Goal: Transaction & Acquisition: Download file/media

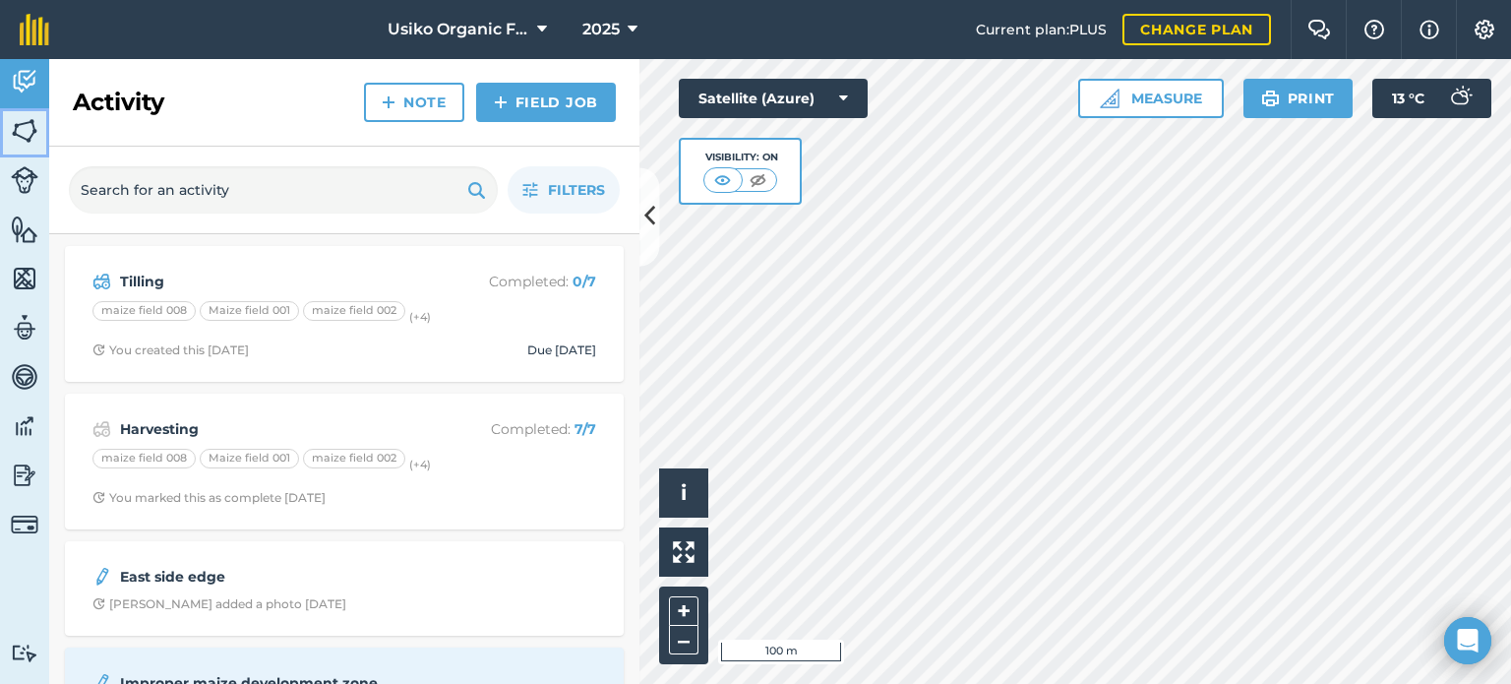
click at [36, 121] on img at bounding box center [25, 131] width 28 height 30
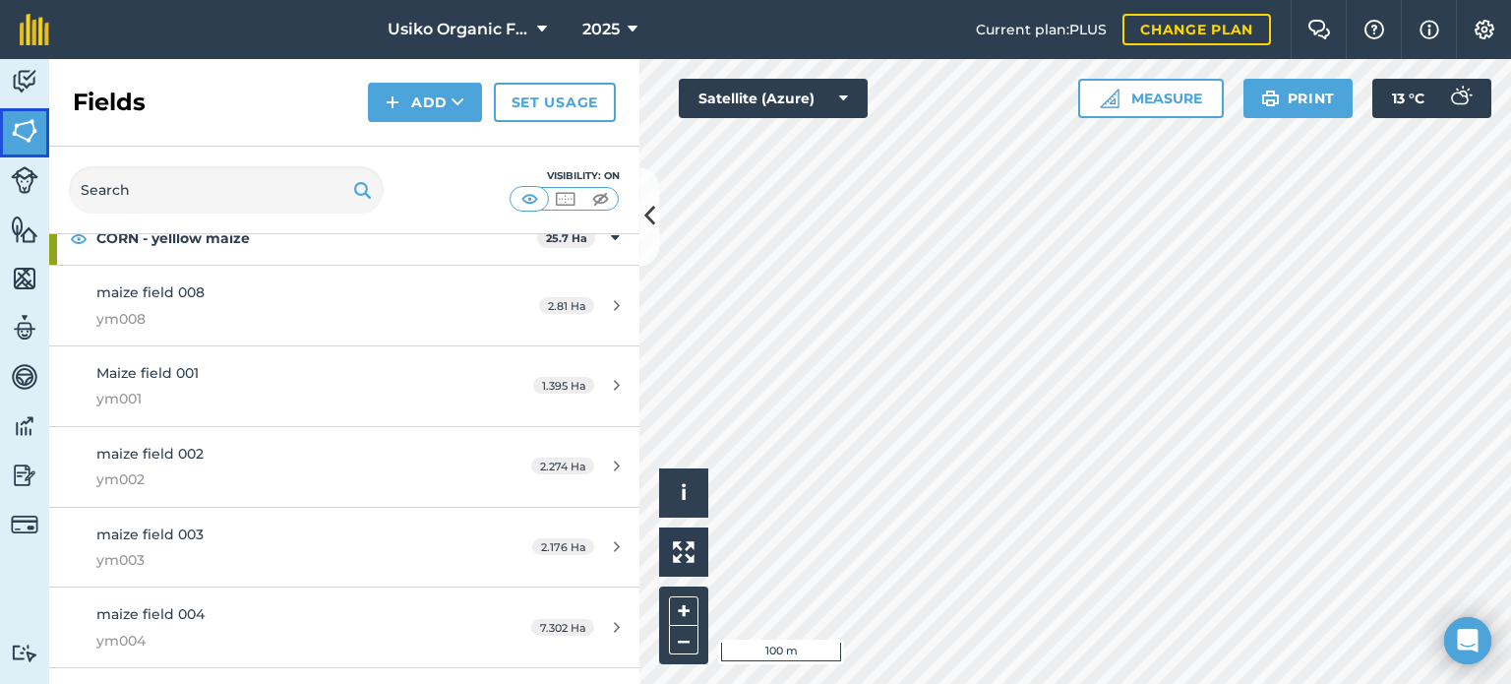
scroll to position [787, 0]
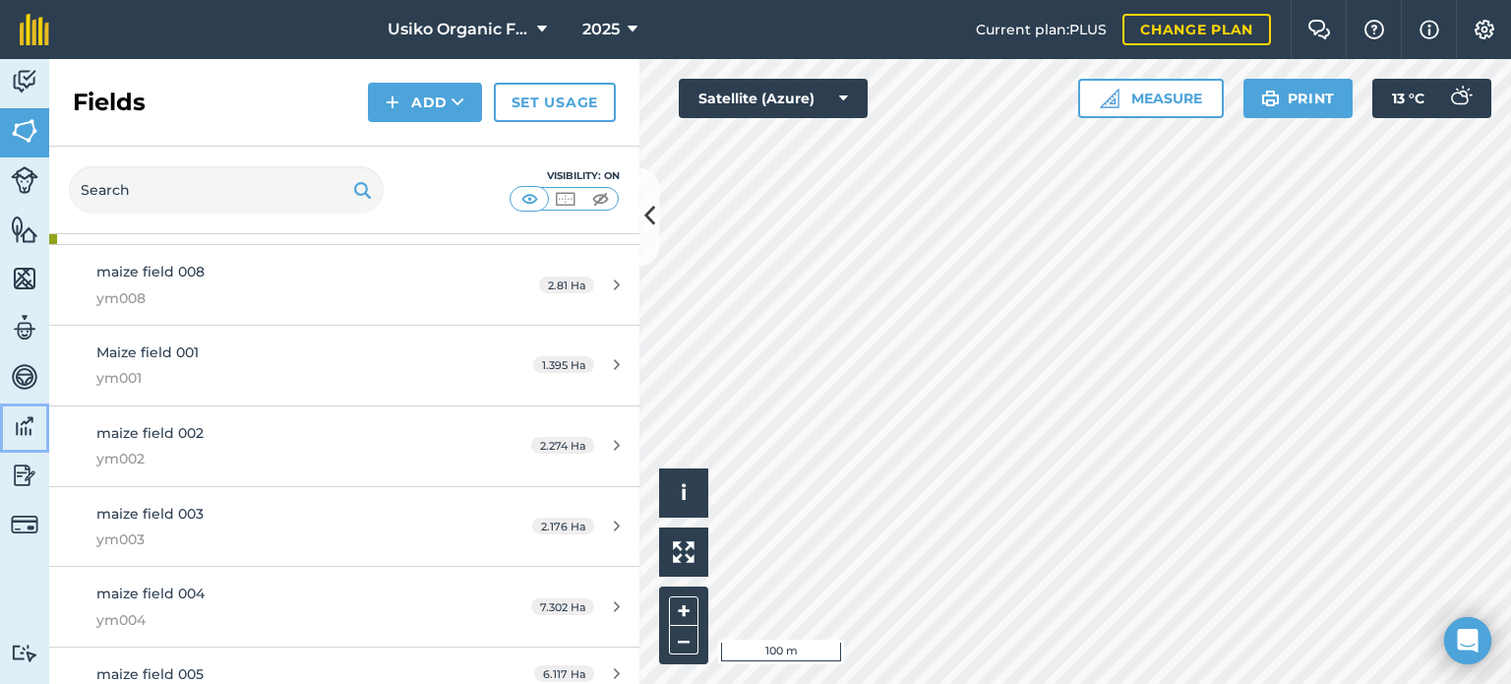
click at [30, 437] on img at bounding box center [25, 426] width 28 height 30
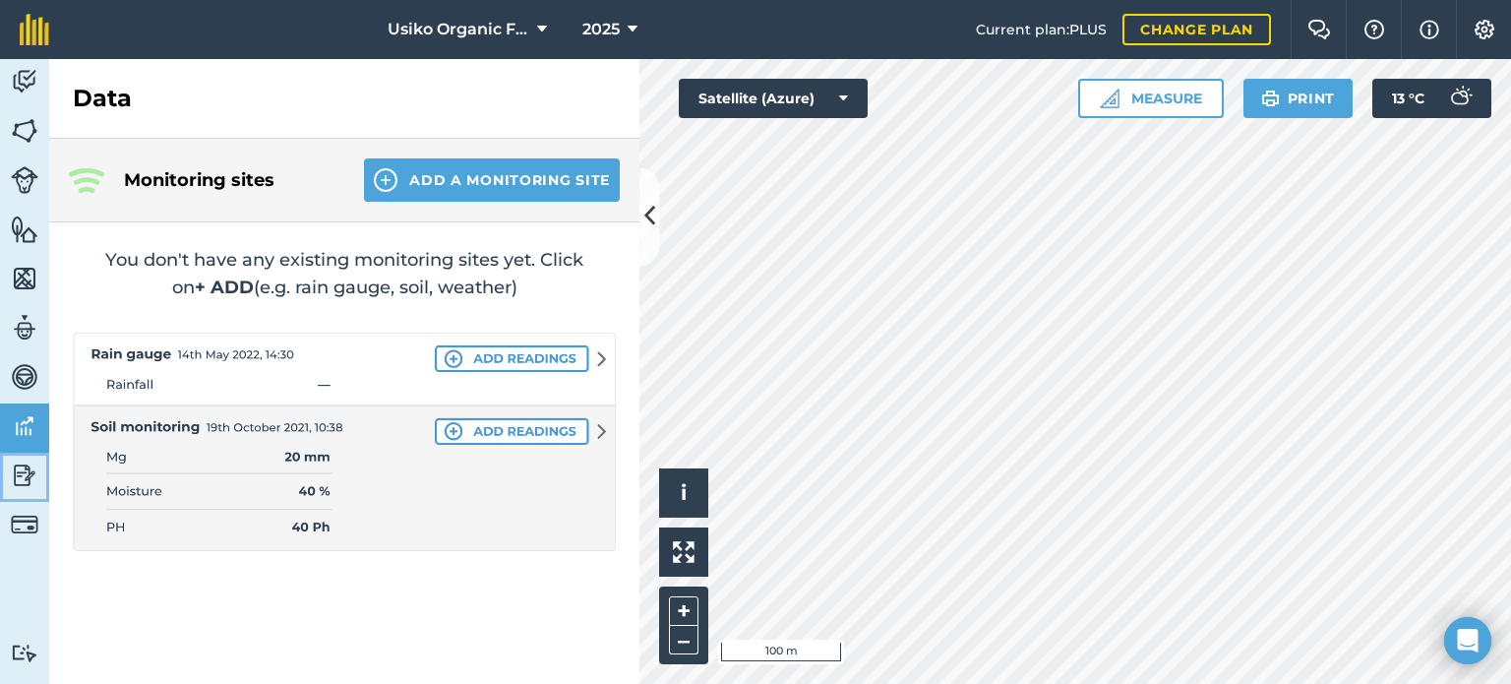
click at [12, 471] on img at bounding box center [25, 475] width 28 height 30
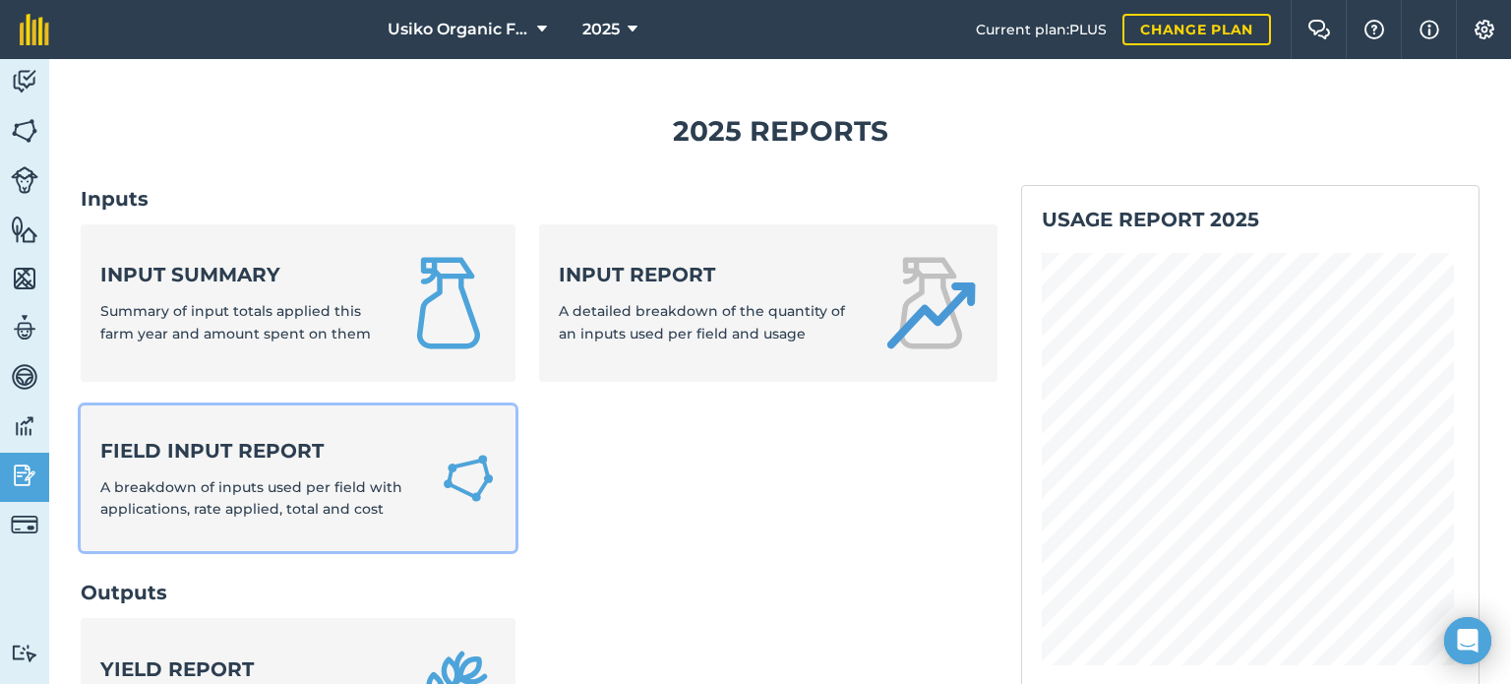
click at [317, 493] on span "A breakdown of inputs used per field with applications, rate applied, total and…" at bounding box center [251, 497] width 302 height 39
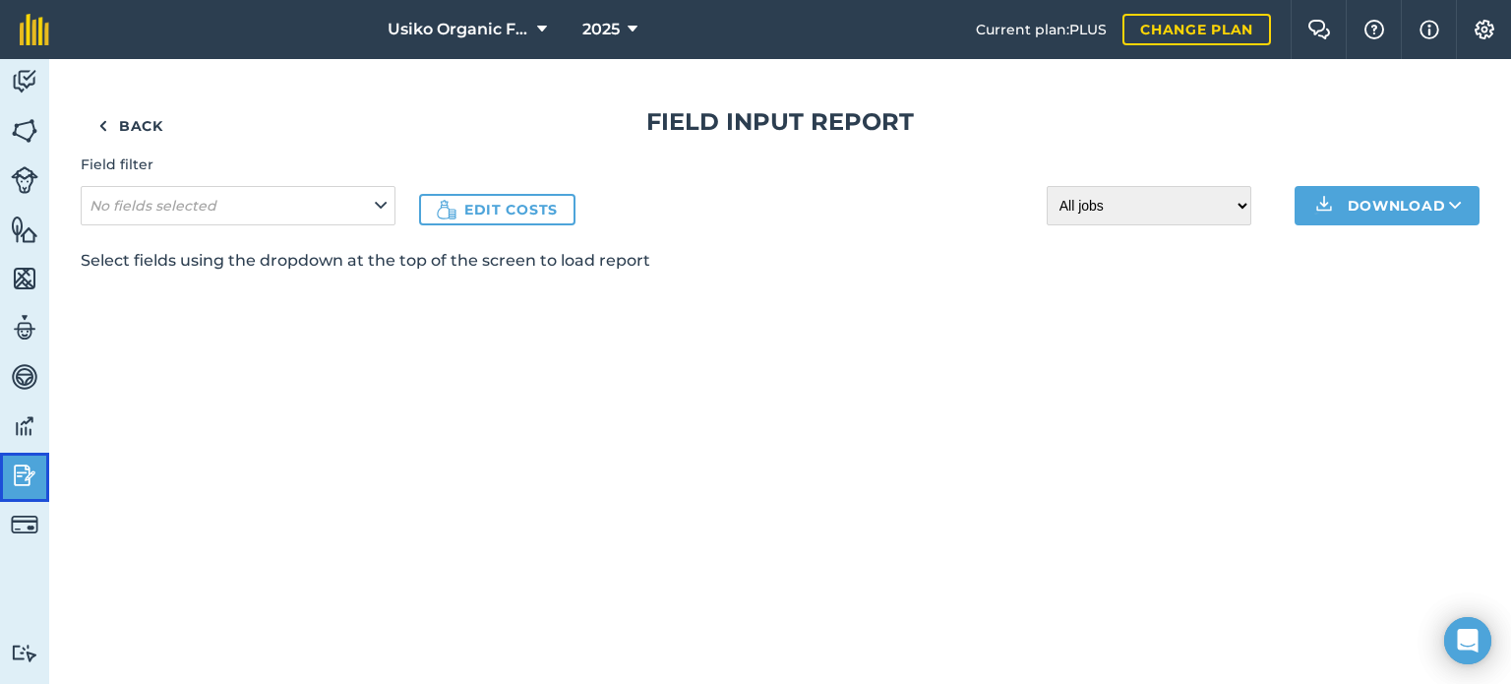
click at [19, 476] on img at bounding box center [25, 475] width 28 height 30
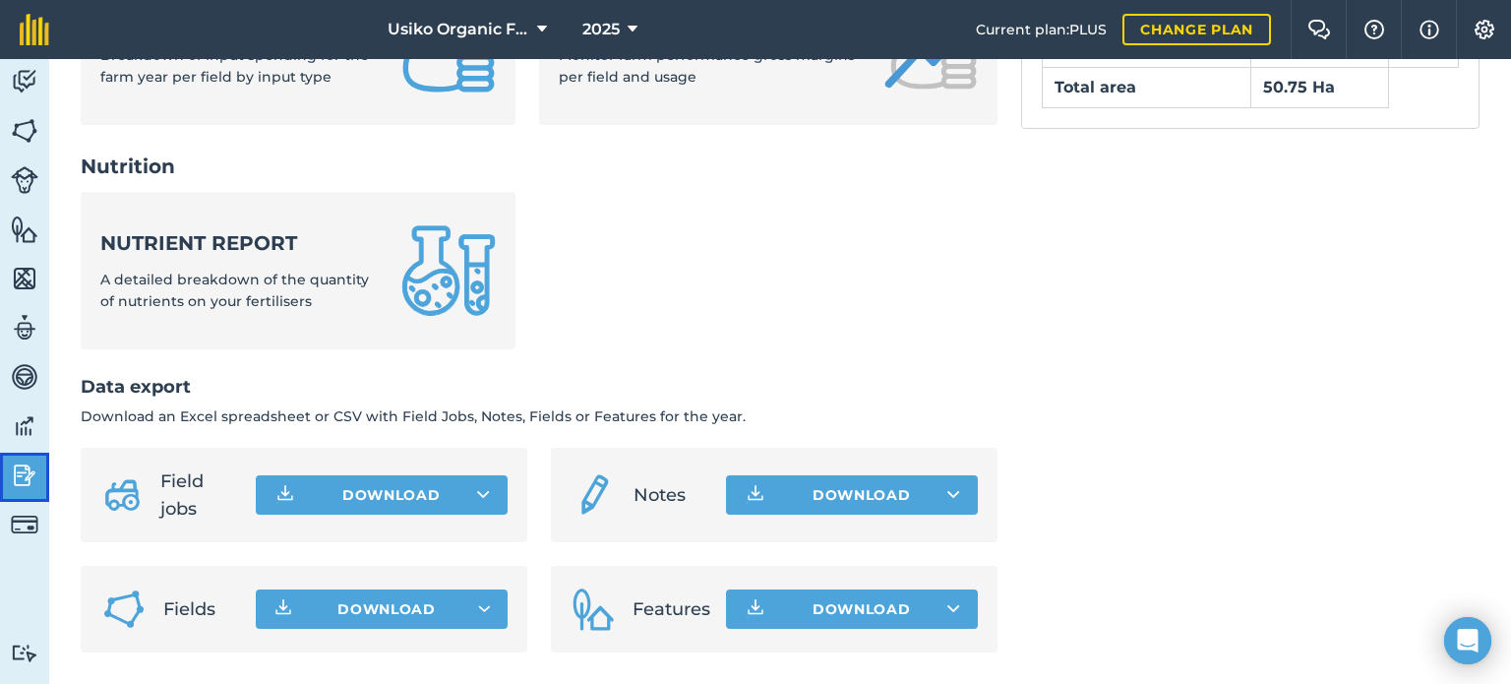
scroll to position [889, 0]
click at [417, 619] on span "Download" at bounding box center [386, 609] width 98 height 20
click at [484, 617] on button "Download" at bounding box center [382, 608] width 252 height 39
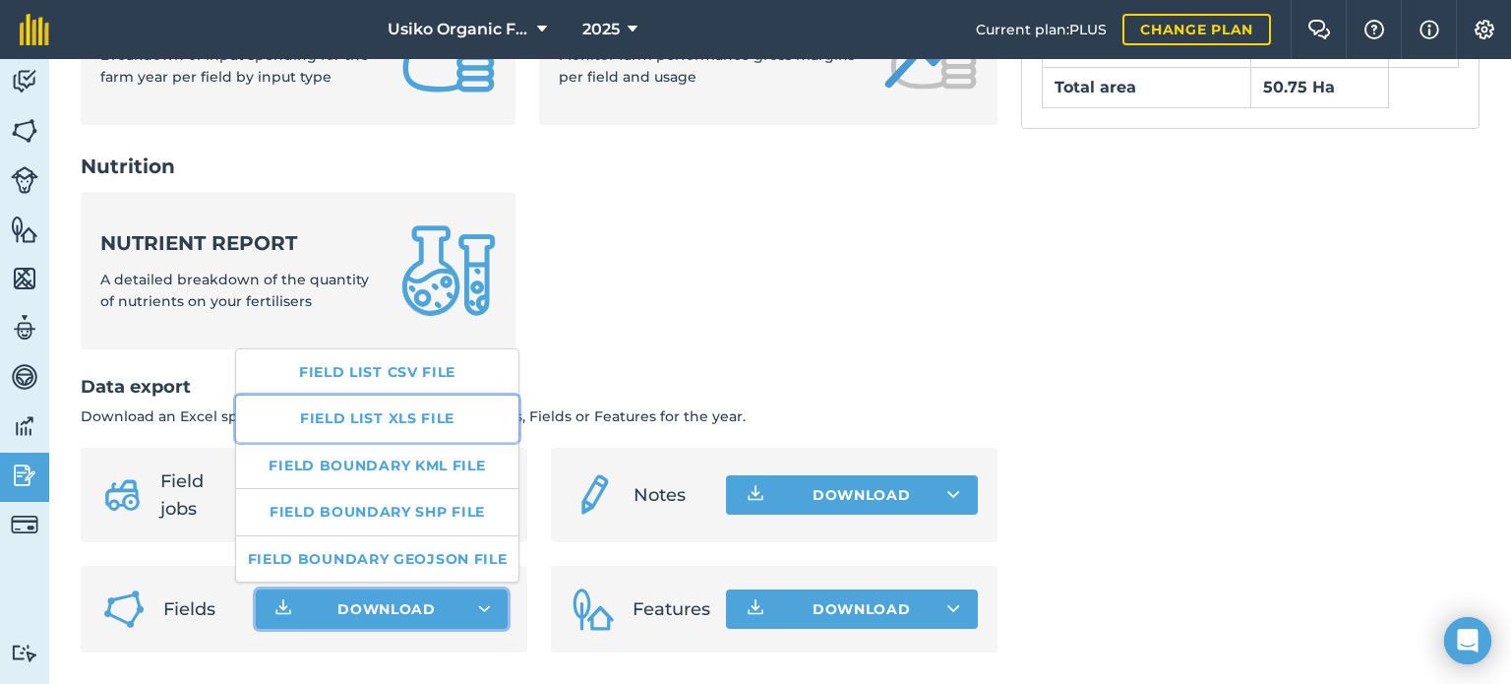
click at [381, 418] on link "Field list XLS file" at bounding box center [377, 417] width 283 height 45
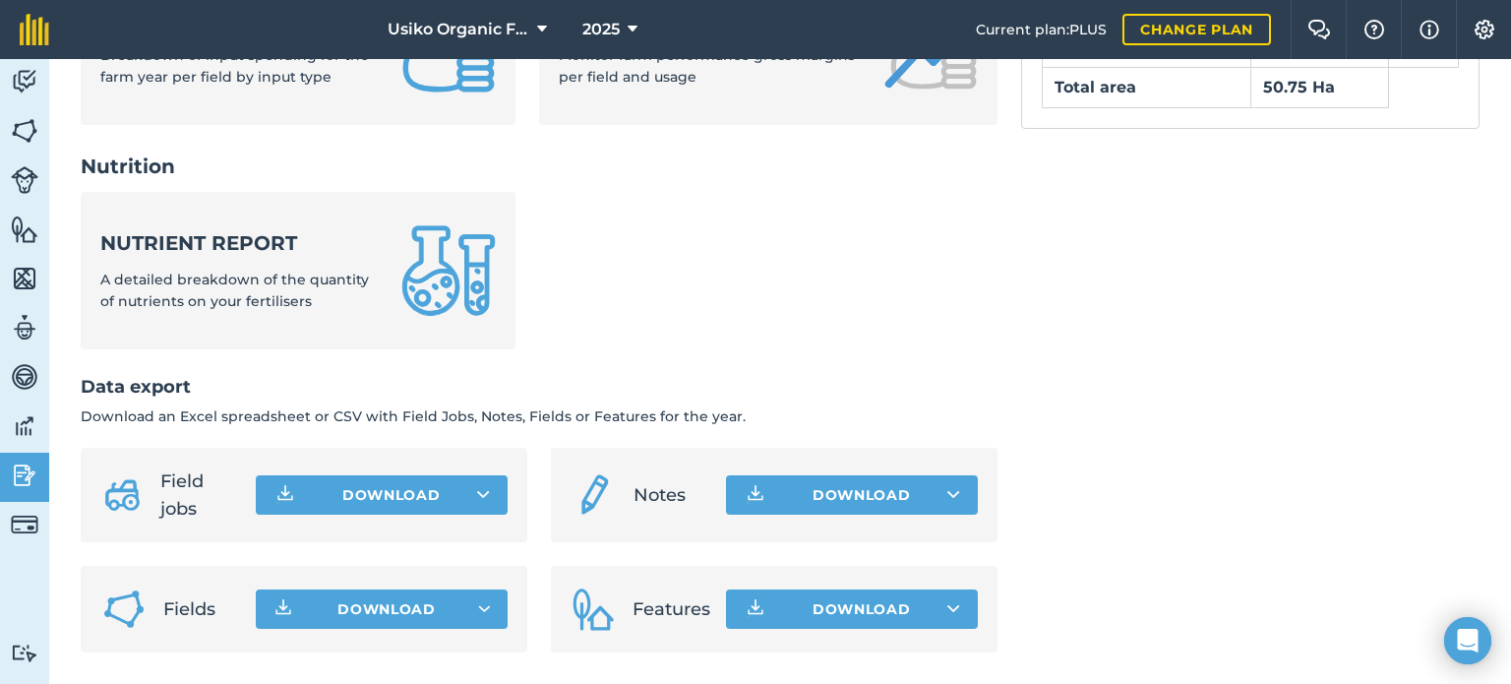
click at [466, 628] on li "Fields Download" at bounding box center [304, 609] width 447 height 87
click at [679, 395] on h2 "Data export" at bounding box center [539, 387] width 917 height 29
click at [920, 614] on button "Download" at bounding box center [852, 608] width 252 height 39
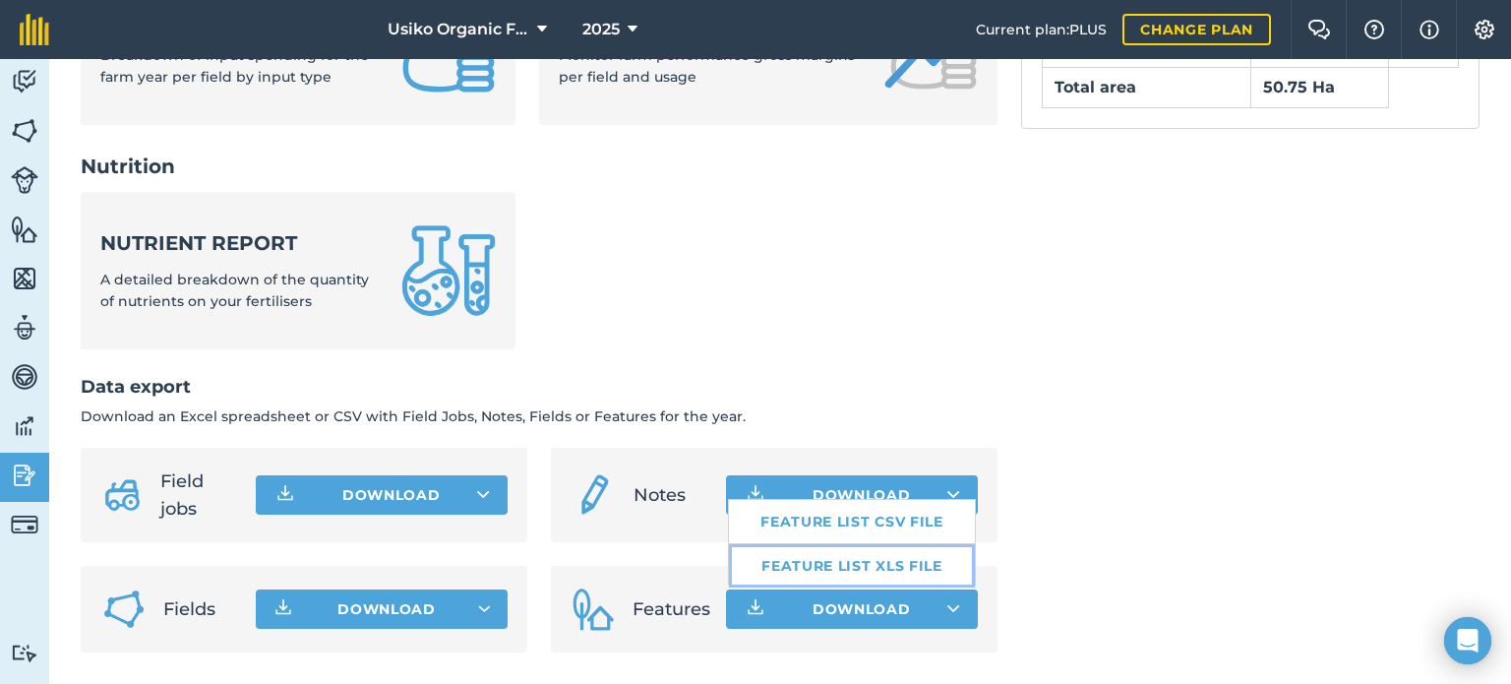
click at [887, 559] on link "Feature list XLS file" at bounding box center [852, 565] width 246 height 43
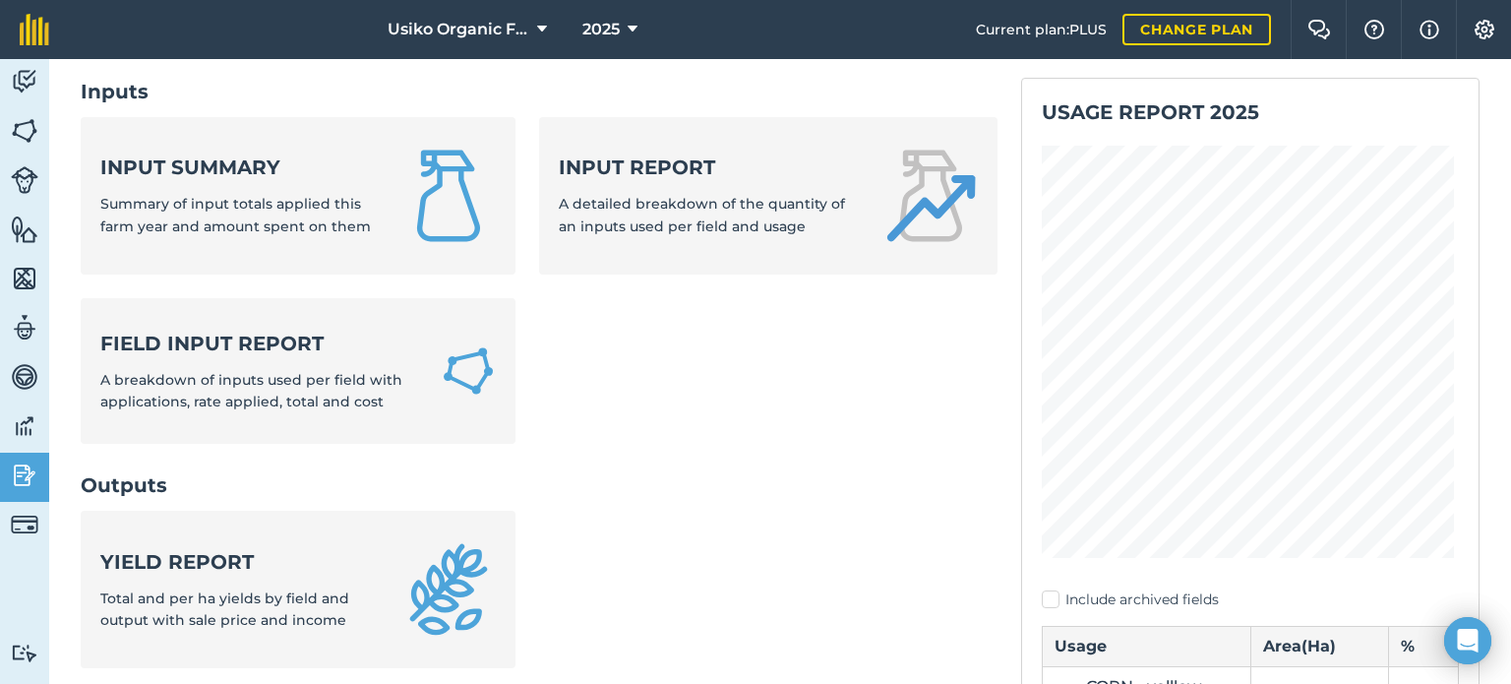
scroll to position [0, 0]
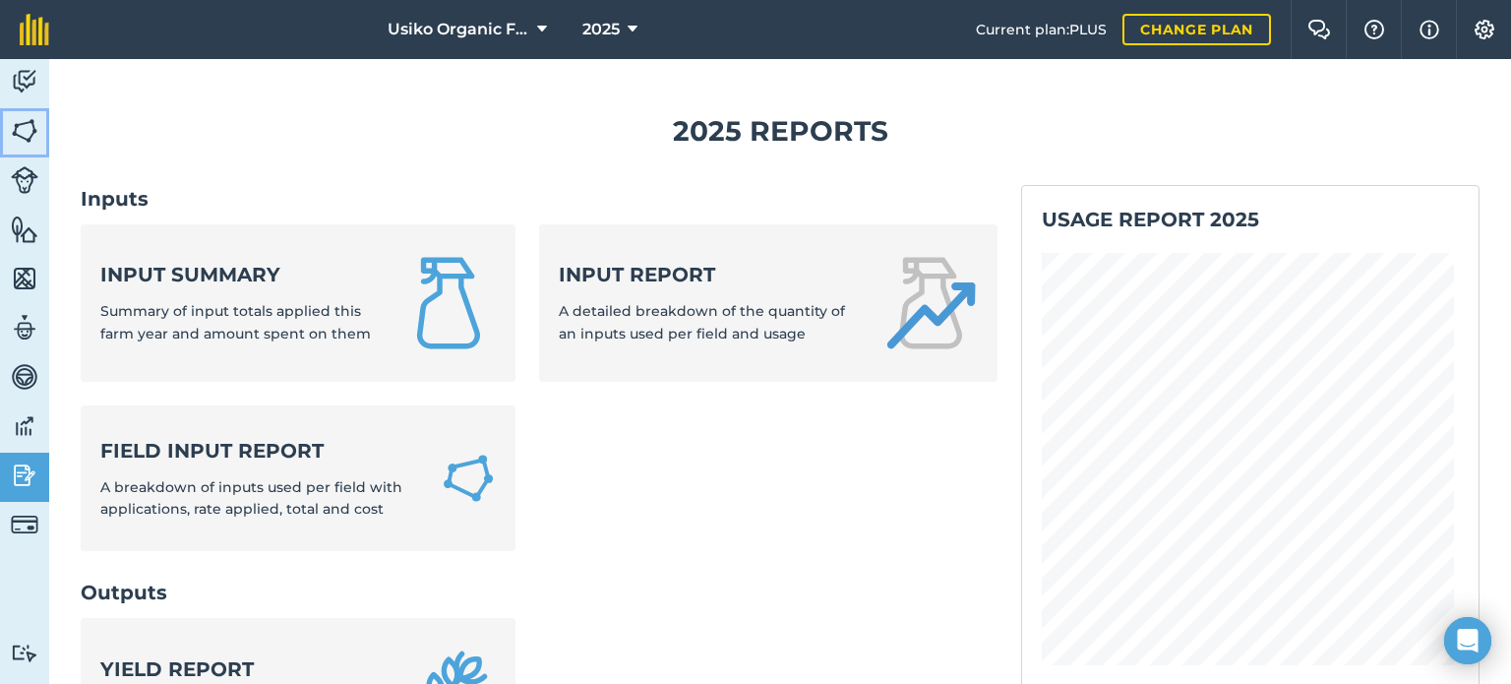
click at [33, 121] on img at bounding box center [25, 131] width 28 height 30
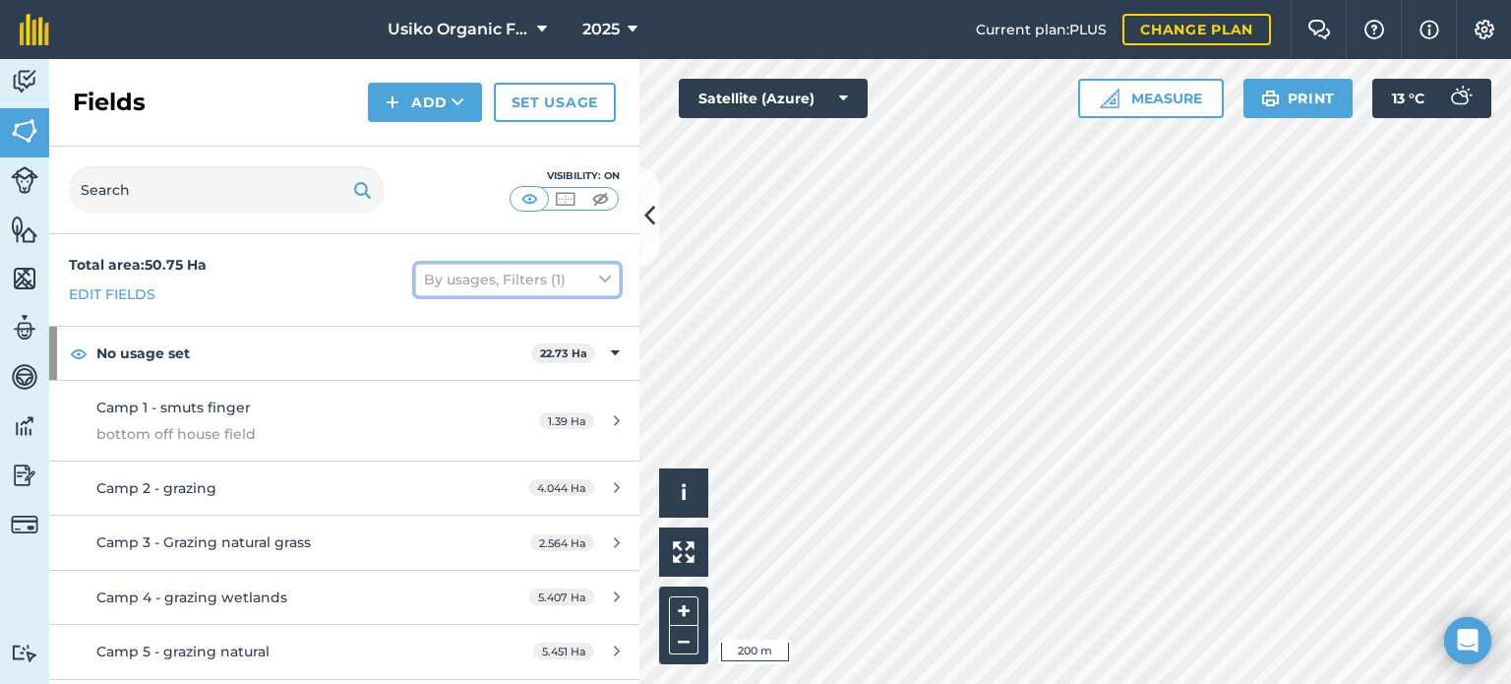
click at [573, 278] on button "By usages, Filters (1)" at bounding box center [517, 279] width 205 height 31
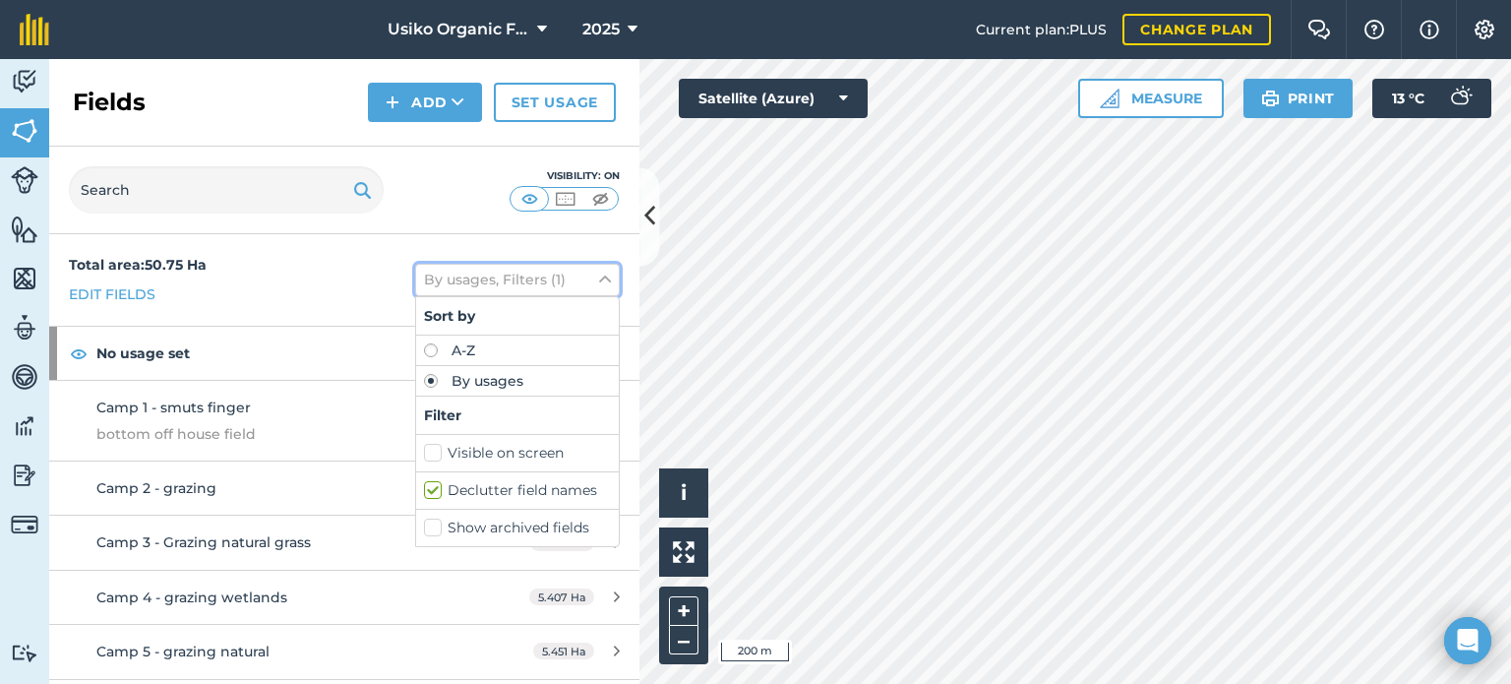
click at [599, 282] on icon at bounding box center [605, 279] width 12 height 22
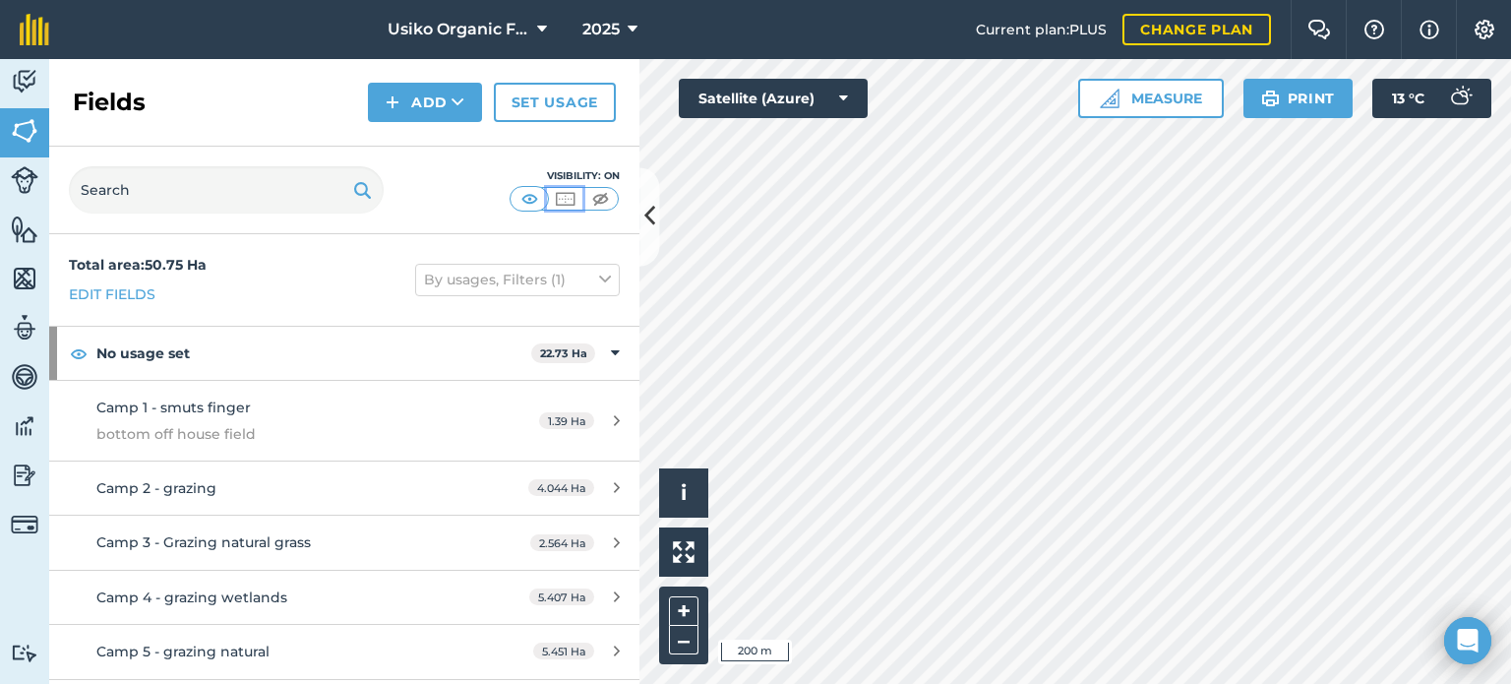
click at [569, 196] on img at bounding box center [565, 199] width 25 height 20
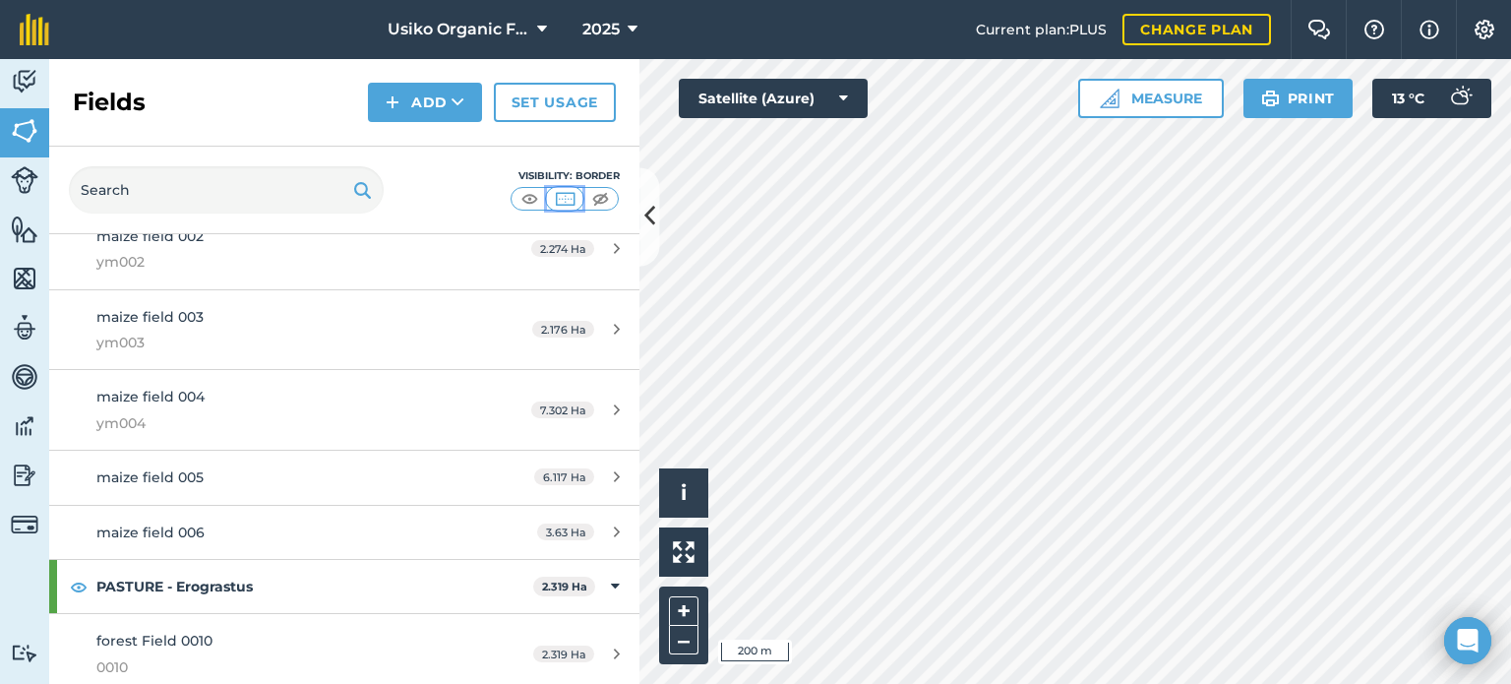
scroll to position [988, 0]
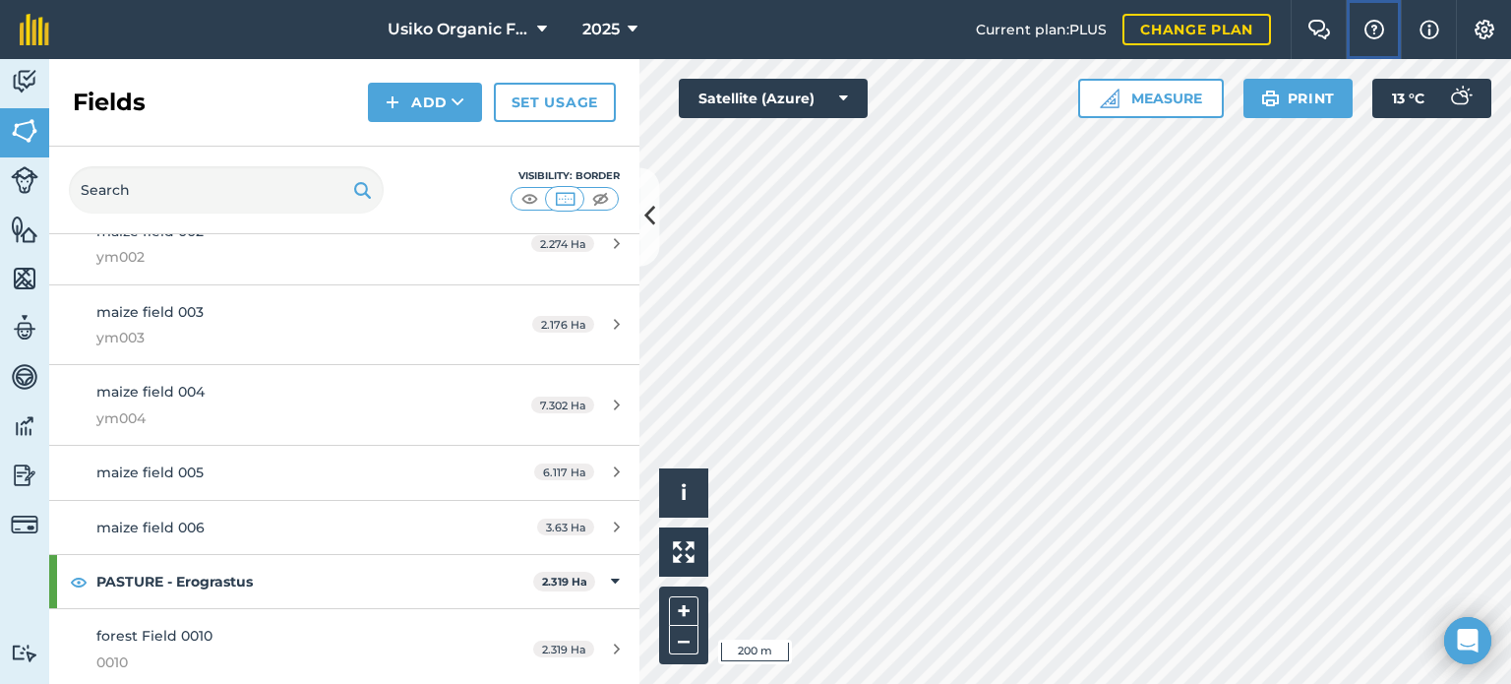
drag, startPoint x: 1372, startPoint y: -8, endPoint x: 1283, endPoint y: 54, distance: 108.0
click at [1283, 54] on header "Usiko Organic Farm 2025 Current plan : PLUS Change plan Farm Chat Help Info Set…" at bounding box center [755, 29] width 1511 height 59
